Goal: Task Accomplishment & Management: Manage account settings

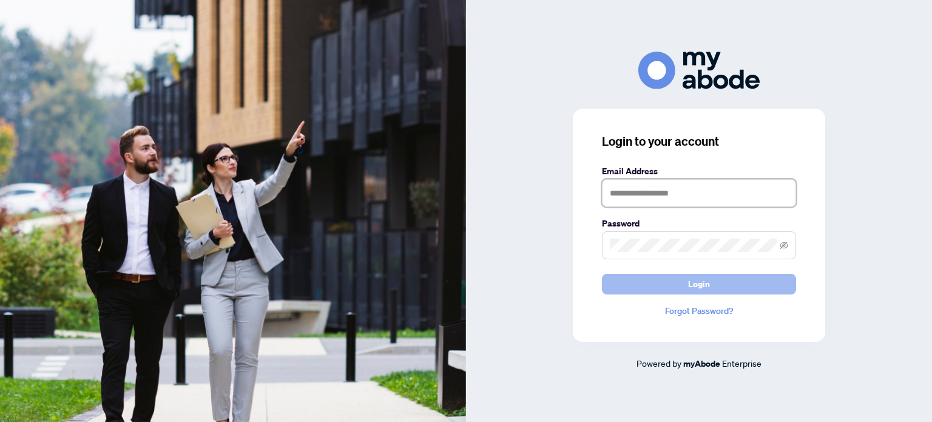
type input "**********"
click at [688, 286] on span "Login" at bounding box center [699, 283] width 22 height 19
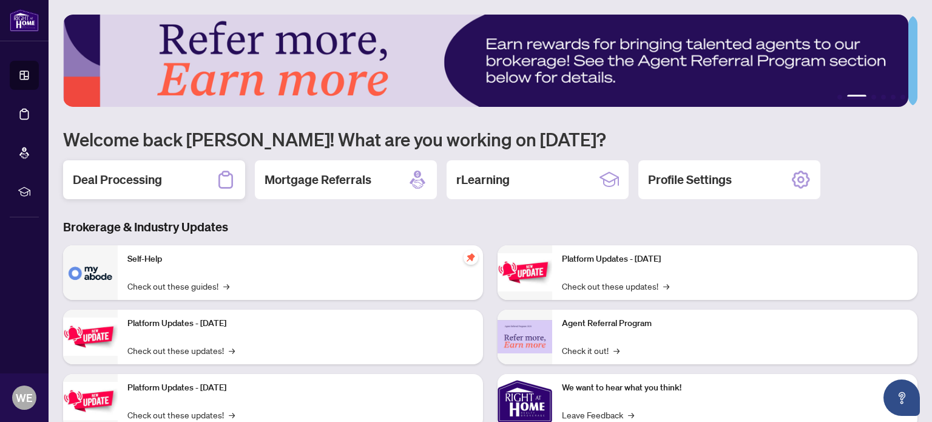
click at [203, 175] on div "Deal Processing" at bounding box center [154, 179] width 182 height 39
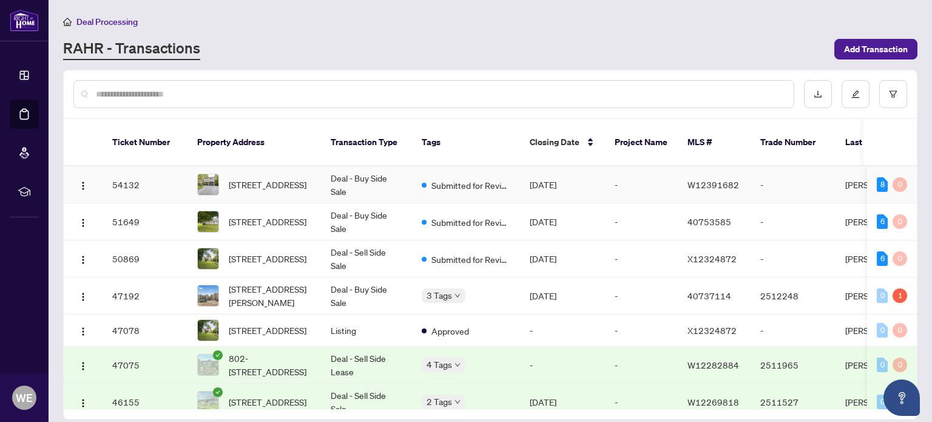
click at [640, 167] on td "-" at bounding box center [641, 184] width 73 height 37
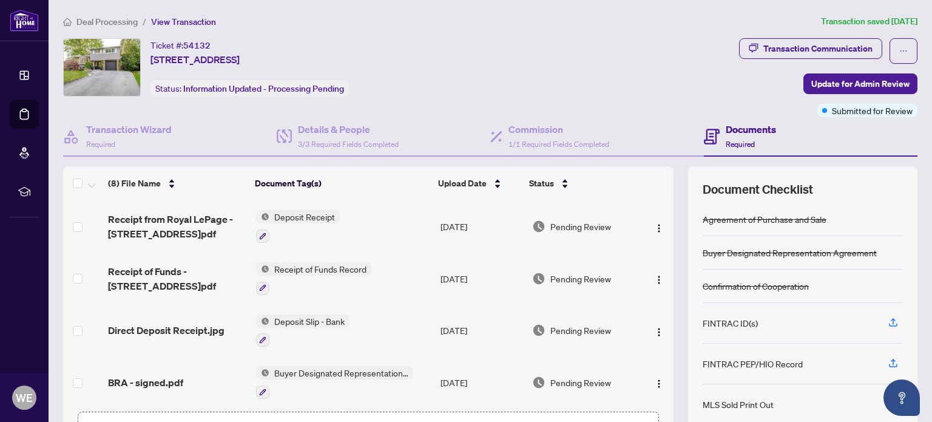
scroll to position [61, 0]
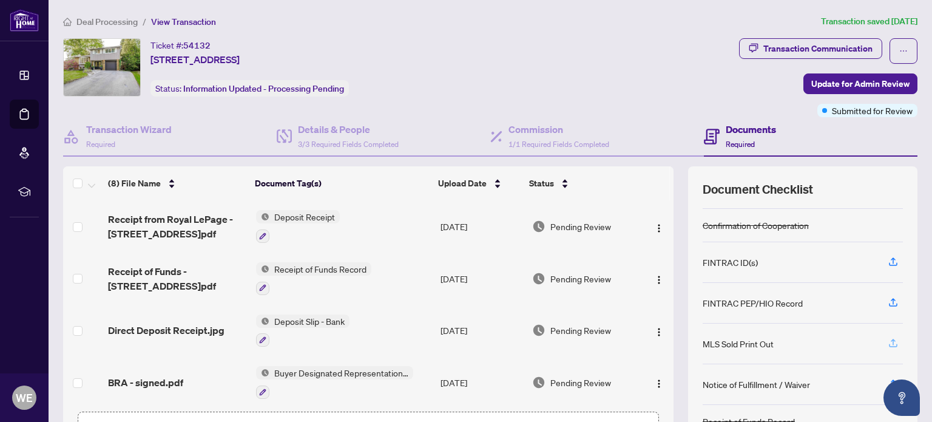
click at [888, 339] on icon "button" at bounding box center [893, 342] width 11 height 11
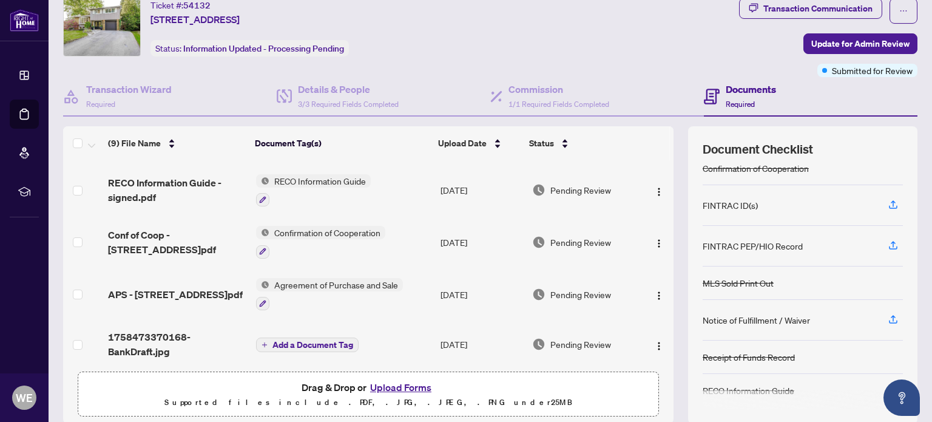
scroll to position [85, 0]
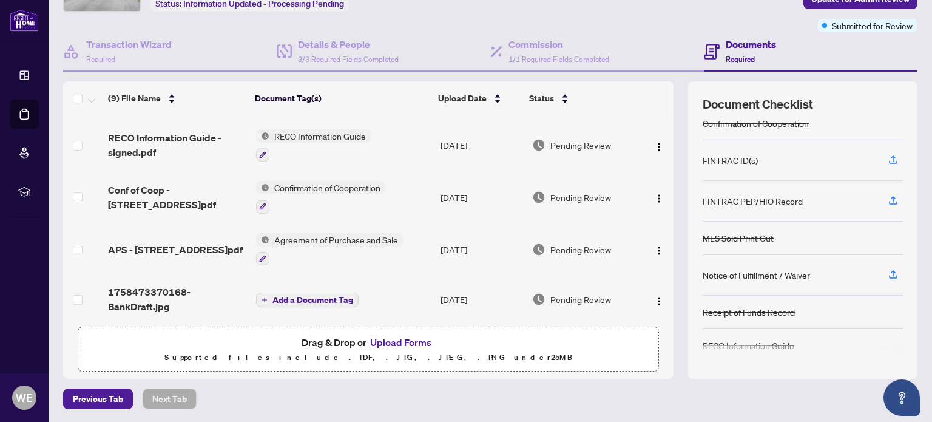
click at [389, 343] on button "Upload Forms" at bounding box center [401, 342] width 69 height 16
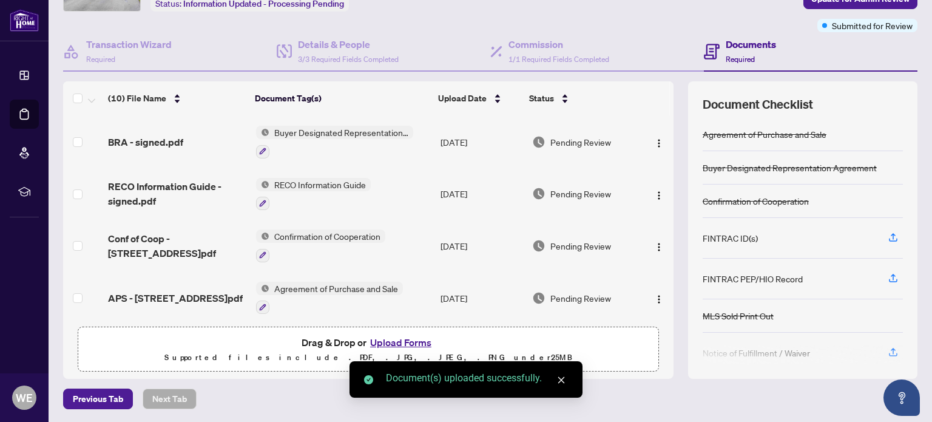
scroll to position [0, 0]
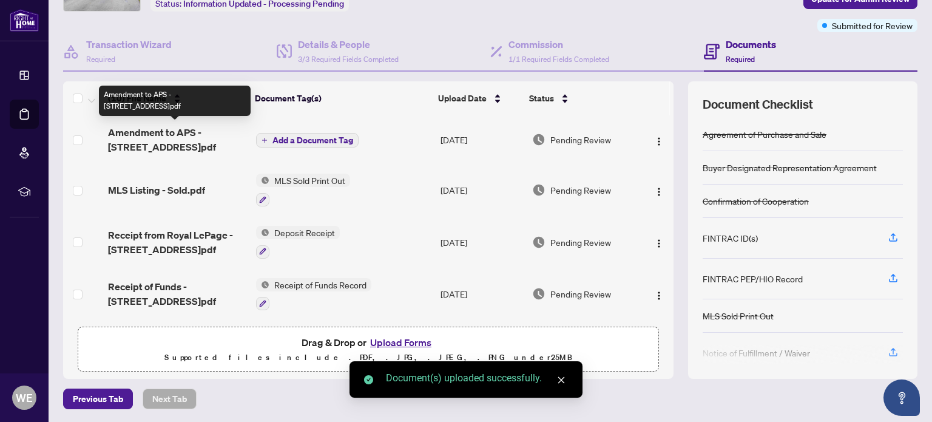
click at [121, 144] on span "Amendment to APS - [STREET_ADDRESS]pdf" at bounding box center [177, 139] width 138 height 29
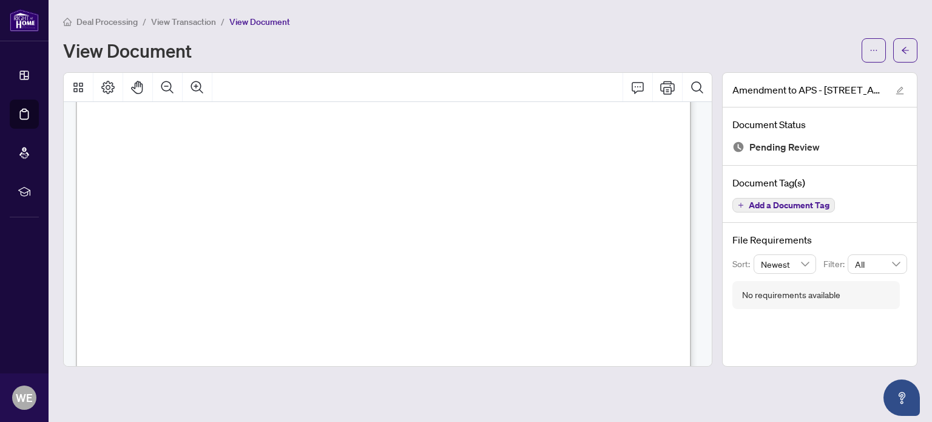
scroll to position [668, 0]
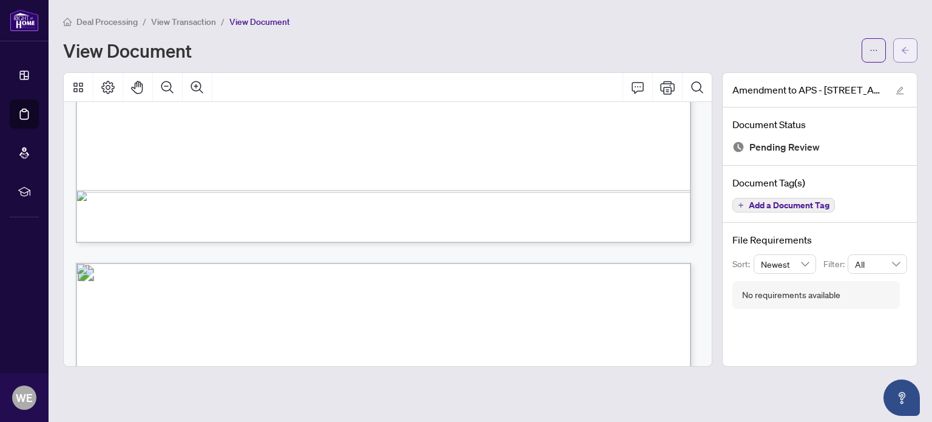
click at [911, 51] on button "button" at bounding box center [906, 50] width 24 height 24
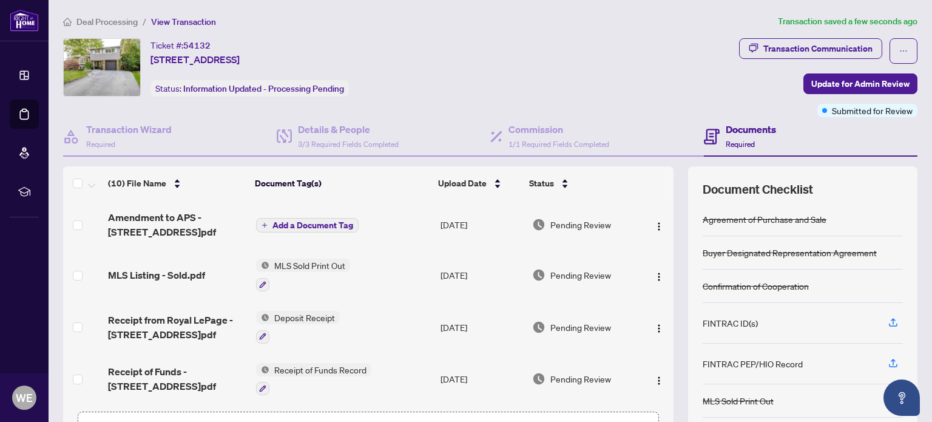
click at [317, 221] on span "Add a Document Tag" at bounding box center [313, 225] width 81 height 8
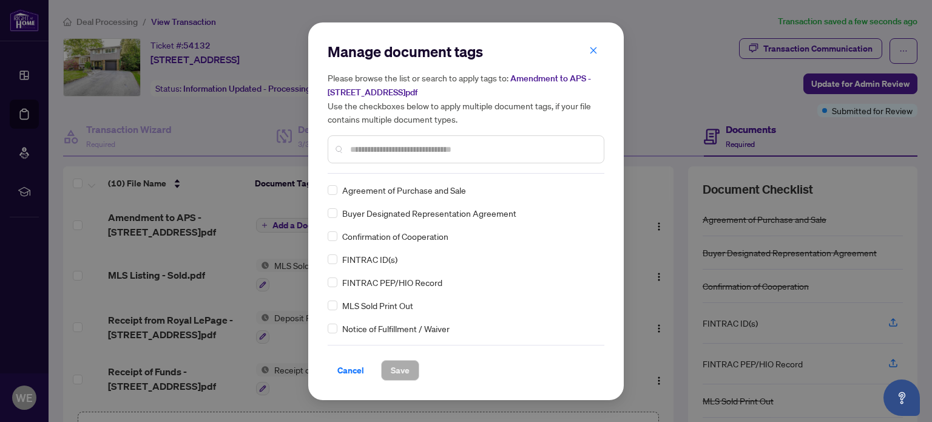
click at [401, 166] on div "Manage document tags Please browse the list or search to apply tags to: Amendme…" at bounding box center [466, 108] width 277 height 132
click at [408, 155] on input "text" at bounding box center [472, 149] width 244 height 13
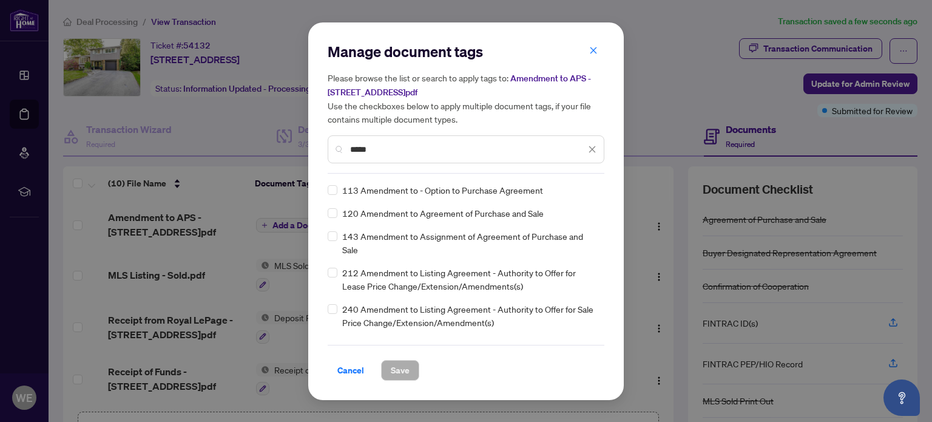
type input "*****"
click at [392, 368] on span "Save" at bounding box center [400, 370] width 19 height 19
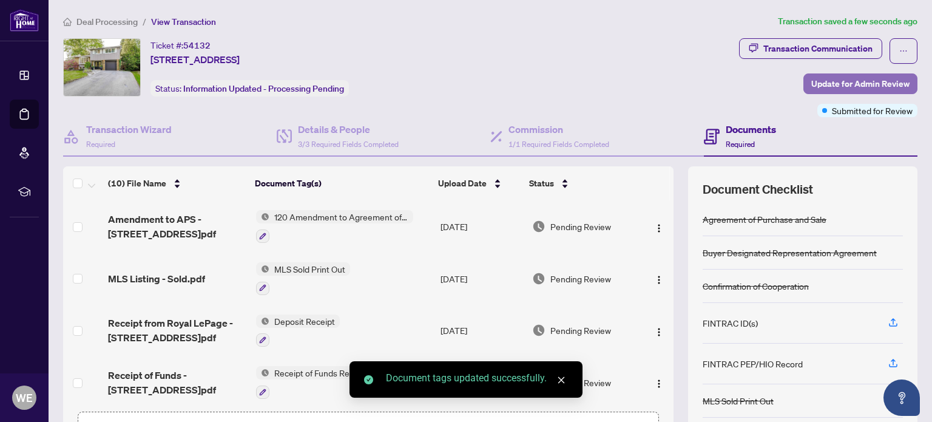
click at [846, 86] on span "Update for Admin Review" at bounding box center [861, 83] width 98 height 19
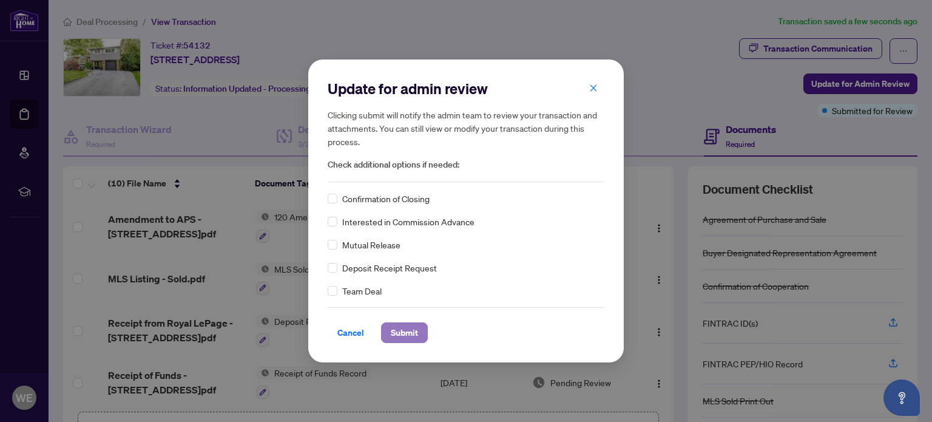
click at [393, 329] on span "Submit" at bounding box center [404, 332] width 27 height 19
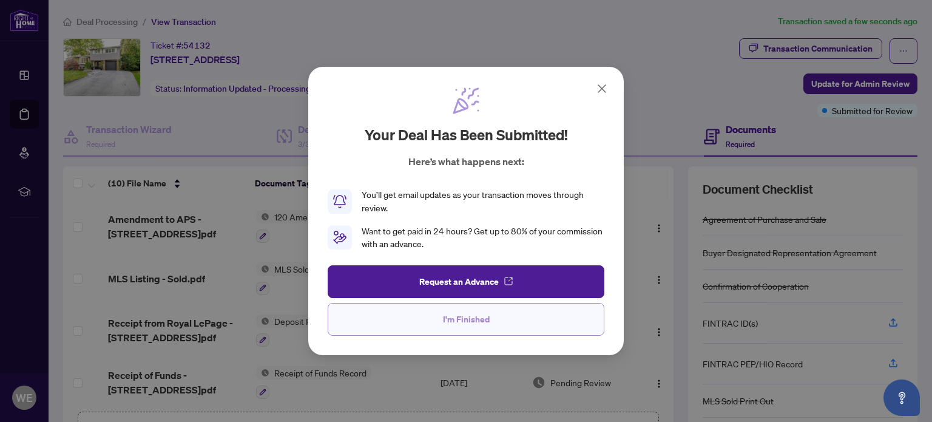
click at [454, 317] on span "I'm Finished" at bounding box center [466, 319] width 47 height 19
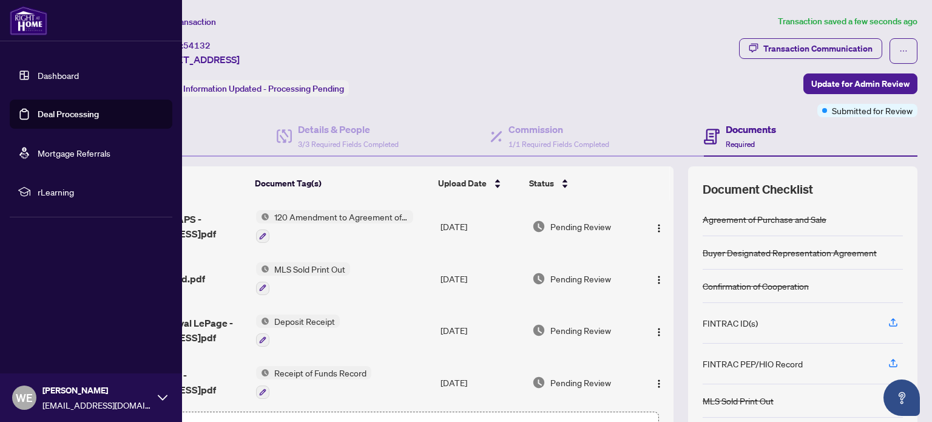
click at [50, 75] on link "Dashboard" at bounding box center [58, 75] width 41 height 11
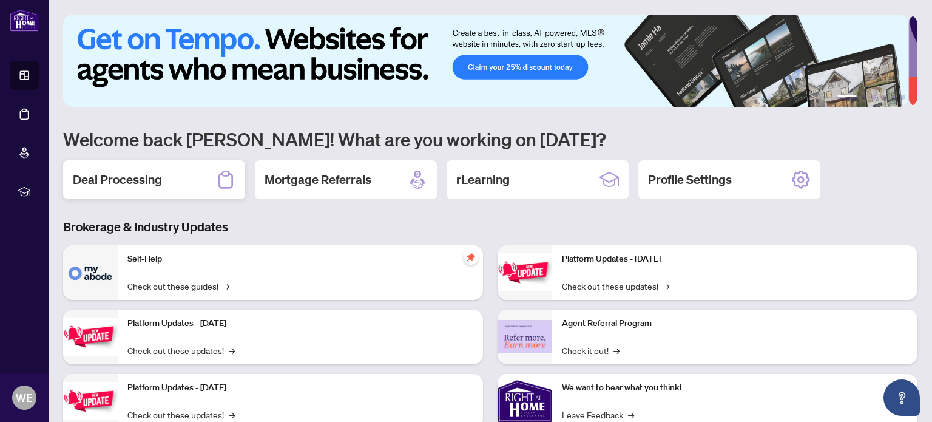
click at [155, 184] on h2 "Deal Processing" at bounding box center [117, 179] width 89 height 17
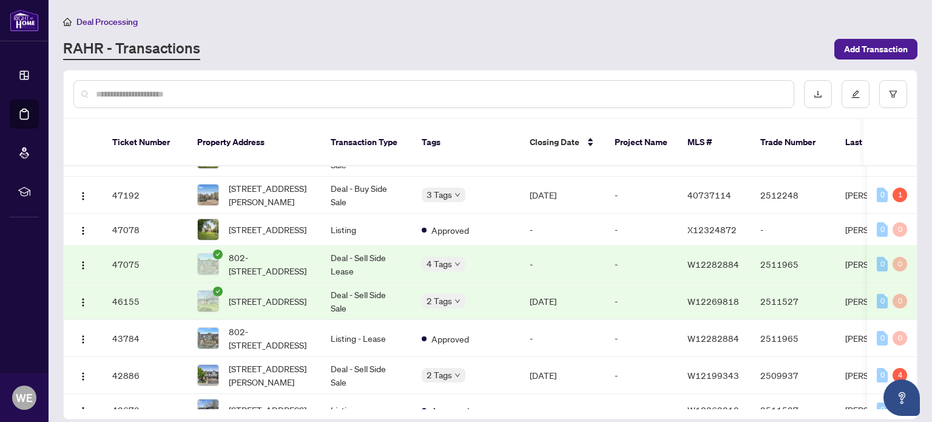
scroll to position [121, 0]
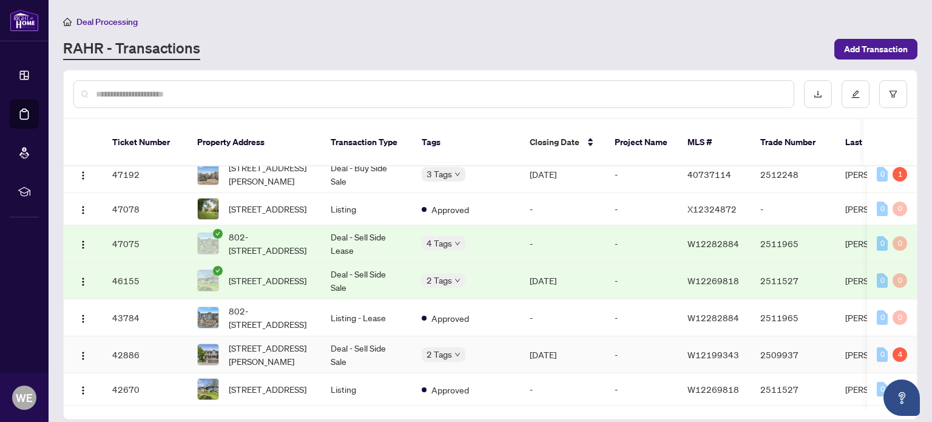
click at [498, 347] on div "2 Tags" at bounding box center [466, 354] width 89 height 14
click at [495, 347] on div "2 Tags" at bounding box center [466, 354] width 89 height 14
click at [287, 348] on span "[STREET_ADDRESS][PERSON_NAME]" at bounding box center [270, 354] width 83 height 27
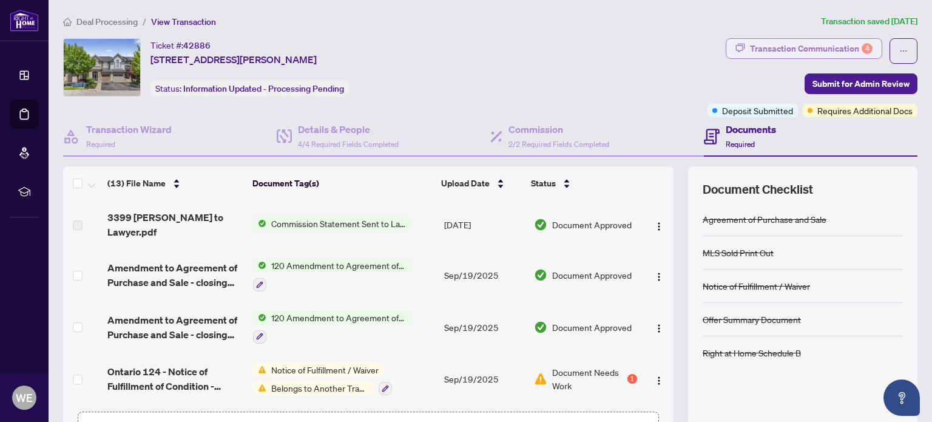
click at [841, 41] on div "Transaction Communication 4" at bounding box center [811, 48] width 123 height 19
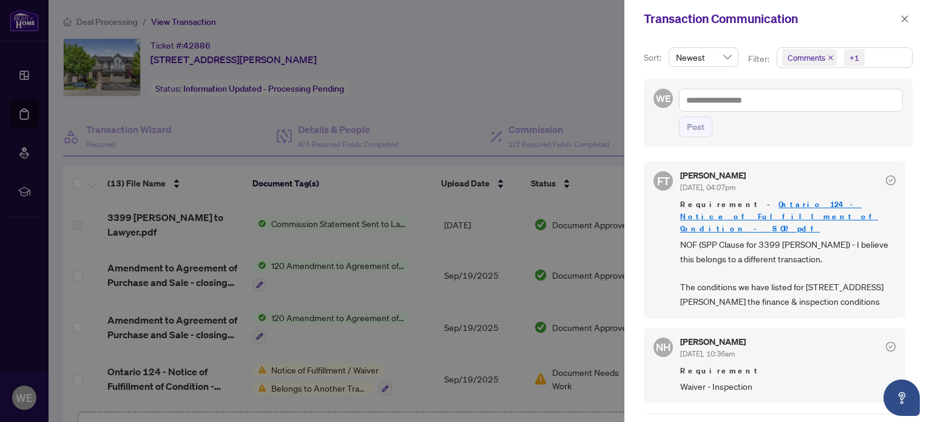
click at [419, 100] on div at bounding box center [466, 211] width 932 height 422
click at [906, 16] on icon "close" at bounding box center [905, 19] width 8 height 8
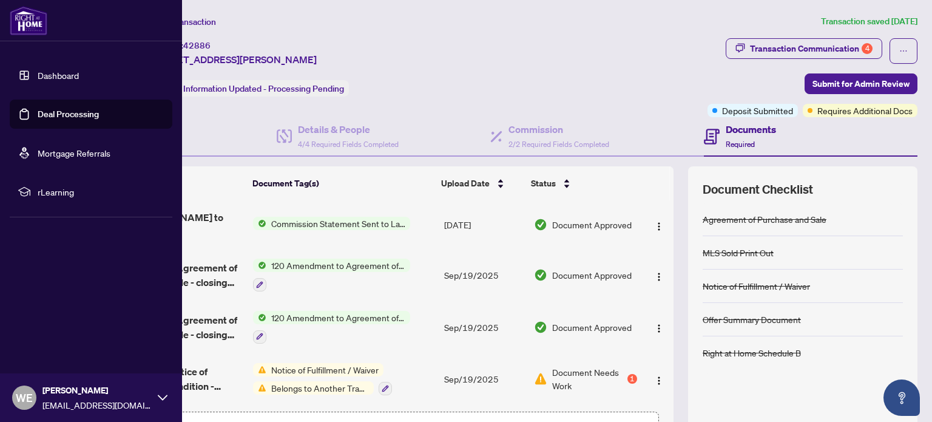
click at [49, 71] on link "Dashboard" at bounding box center [58, 75] width 41 height 11
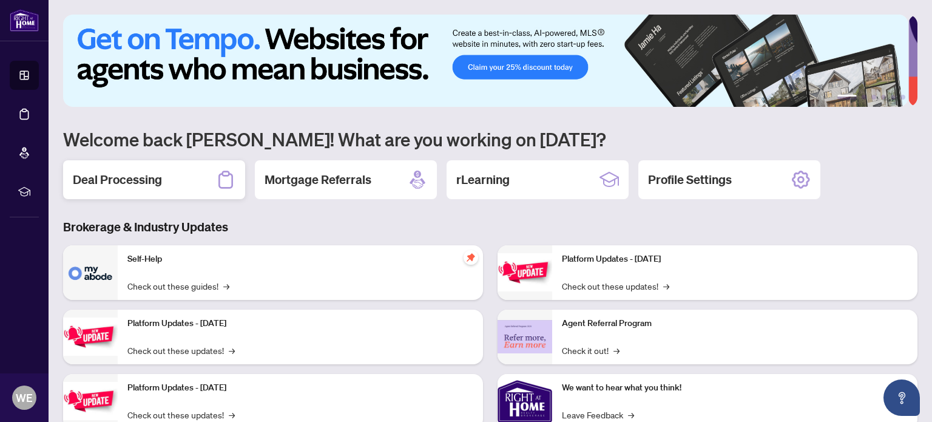
click at [97, 178] on h2 "Deal Processing" at bounding box center [117, 179] width 89 height 17
